Goal: Task Accomplishment & Management: Use online tool/utility

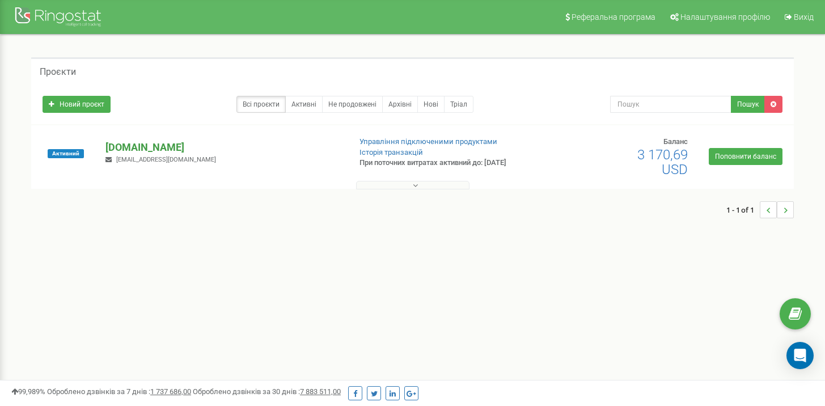
click at [158, 149] on p "[DOMAIN_NAME]" at bounding box center [222, 147] width 235 height 15
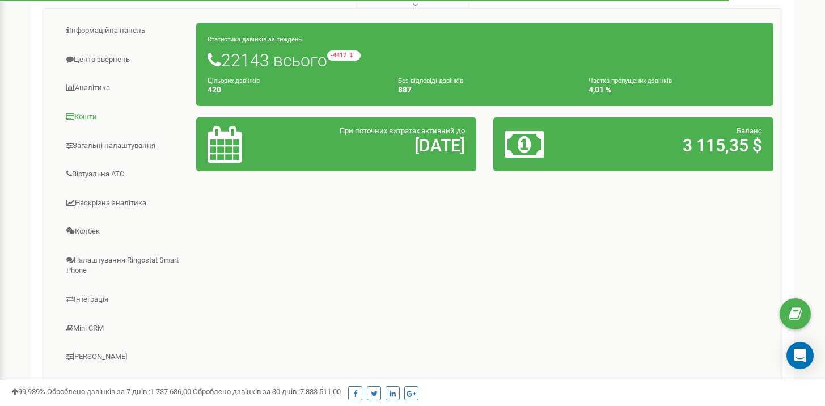
scroll to position [37, 0]
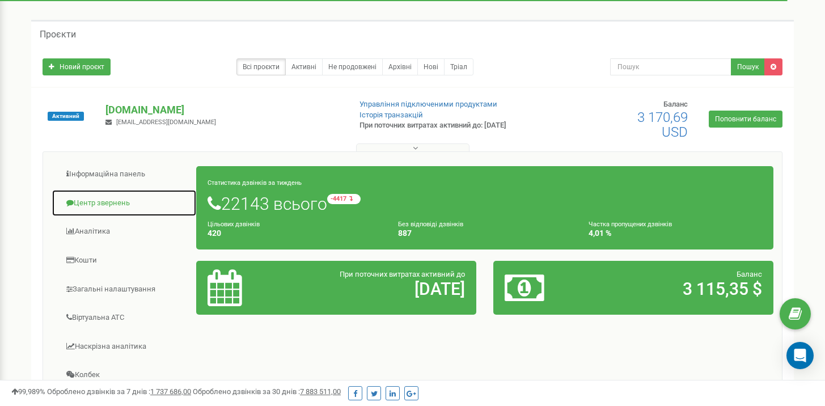
click at [108, 203] on link "Центр звернень" at bounding box center [124, 203] width 145 height 28
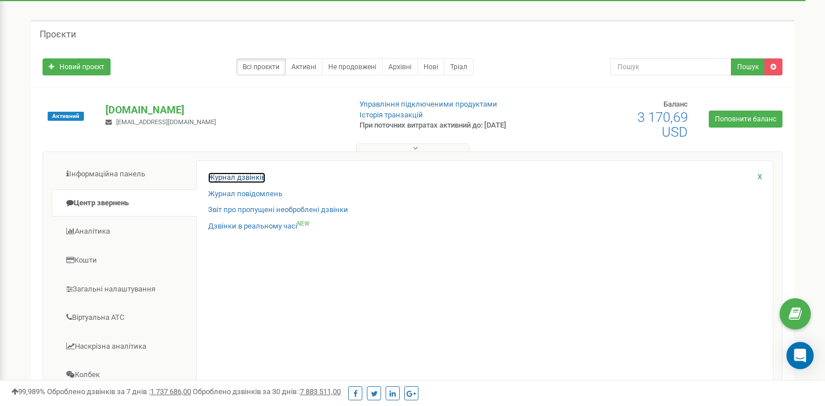
click at [236, 179] on link "Журнал дзвінків" at bounding box center [236, 177] width 57 height 11
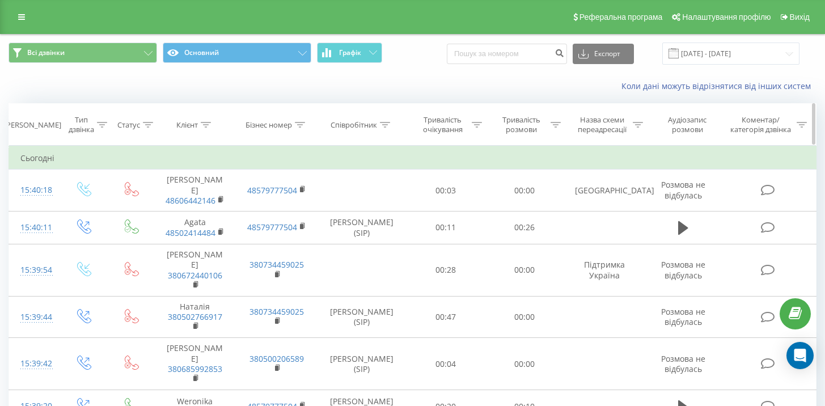
click at [302, 120] on th "Бізнес номер" at bounding box center [277, 125] width 82 height 42
click at [387, 127] on icon at bounding box center [385, 125] width 10 height 6
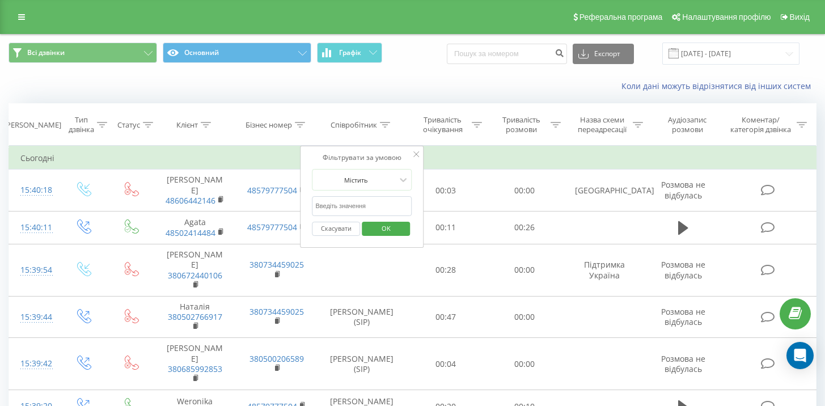
click at [342, 213] on input "text" at bounding box center [362, 206] width 100 height 20
type input "сусел"
click at [392, 226] on span "OK" at bounding box center [386, 228] width 32 height 18
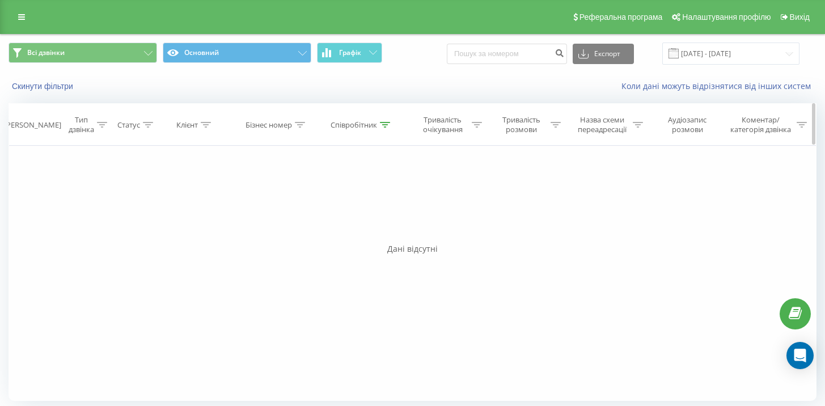
click at [391, 122] on div "Співробітник" at bounding box center [362, 125] width 88 height 10
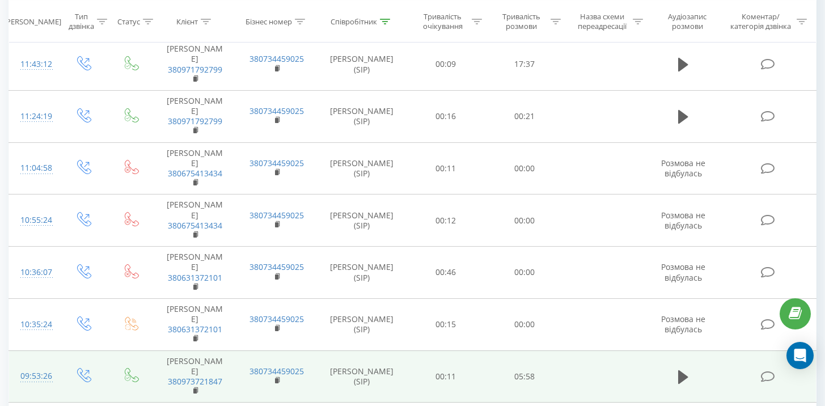
scroll to position [149, 0]
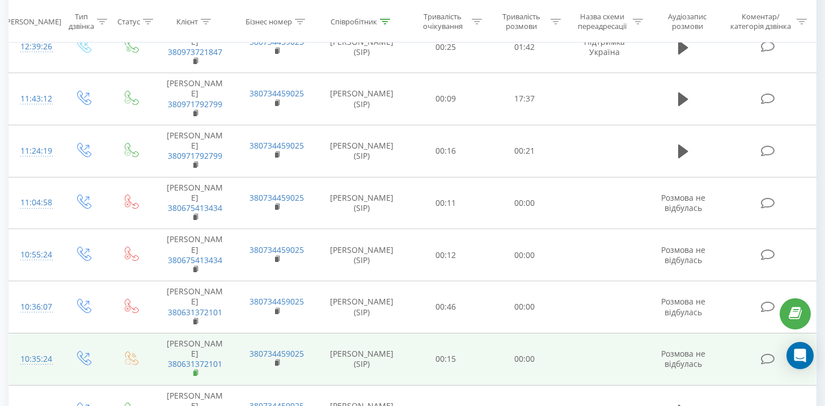
click at [194, 371] on rect at bounding box center [194, 373] width 3 height 5
